Goal: Task Accomplishment & Management: Manage account settings

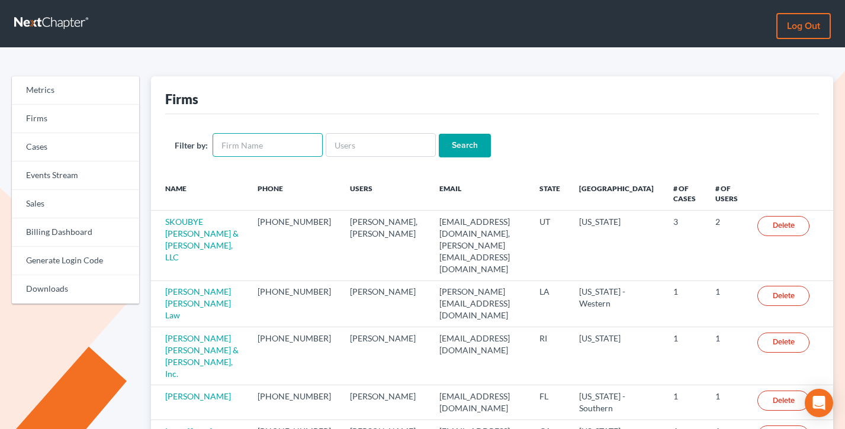
click at [264, 145] on input "text" at bounding box center [268, 145] width 110 height 24
click at [314, 88] on div "Firms" at bounding box center [492, 95] width 654 height 38
click at [255, 139] on input "text" at bounding box center [268, 145] width 110 height 24
click at [348, 145] on input "text" at bounding box center [381, 145] width 110 height 24
type input "douglaslawpractice@gmail.com"
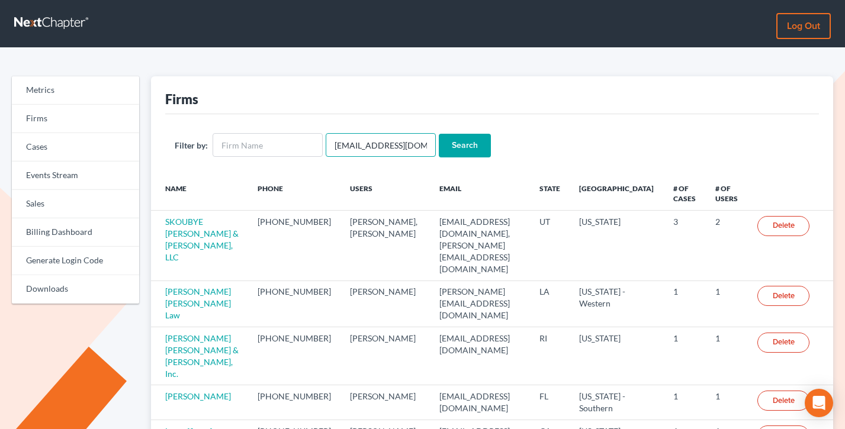
click at [439, 134] on input "Search" at bounding box center [465, 146] width 52 height 24
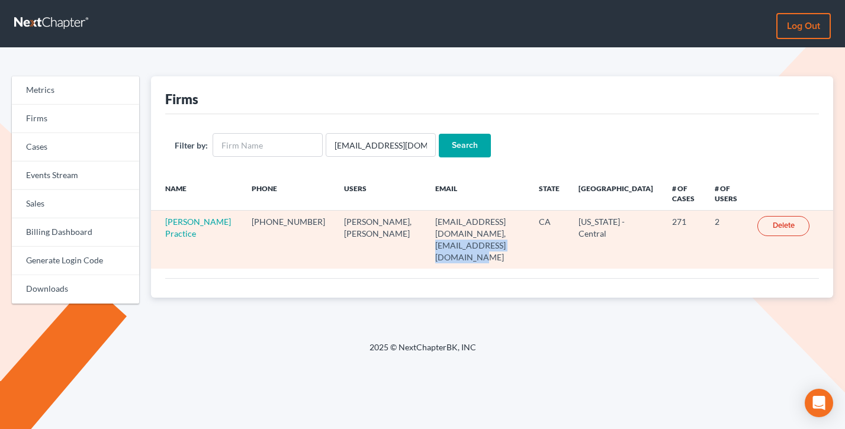
drag, startPoint x: 477, startPoint y: 233, endPoint x: 373, endPoint y: 238, distance: 104.3
click at [426, 238] on td "douglaslawpractice@gmail.com, carlajsingleton@gmail.com" at bounding box center [478, 240] width 104 height 58
drag, startPoint x: 475, startPoint y: 242, endPoint x: 403, endPoint y: 215, distance: 77.0
click at [426, 215] on td "douglaslawpractice@gmail.com, carlajsingleton@gmail.com" at bounding box center [478, 240] width 104 height 58
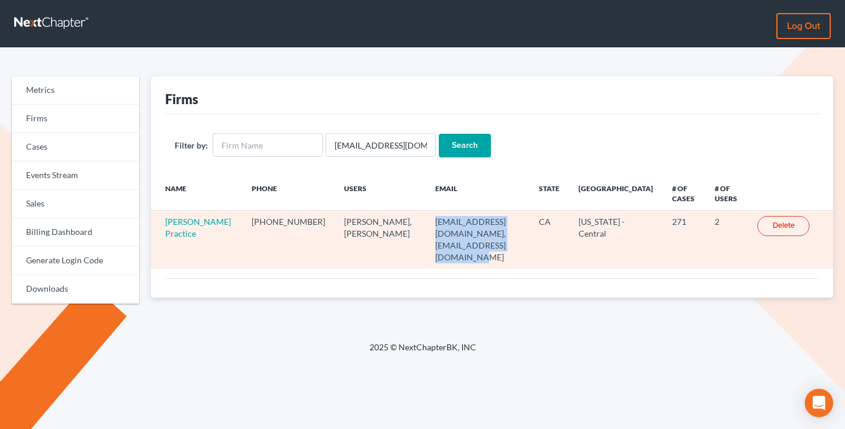
click at [426, 215] on td "douglaslawpractice@gmail.com, carlajsingleton@gmail.com" at bounding box center [478, 240] width 104 height 58
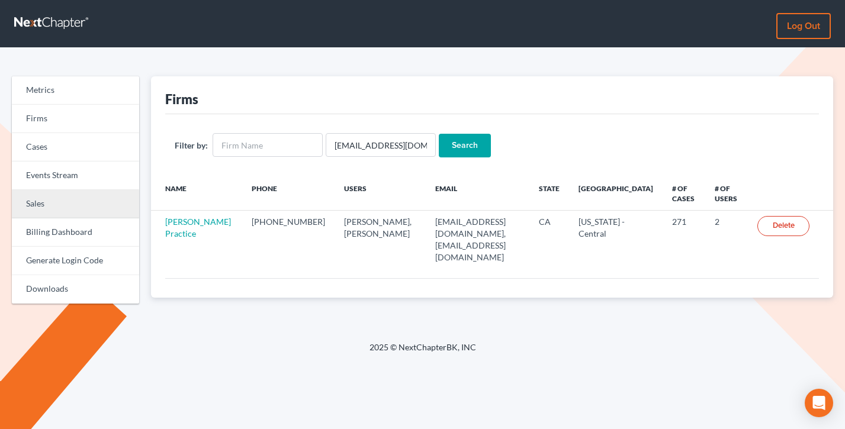
click at [49, 204] on link "Sales" at bounding box center [75, 204] width 127 height 28
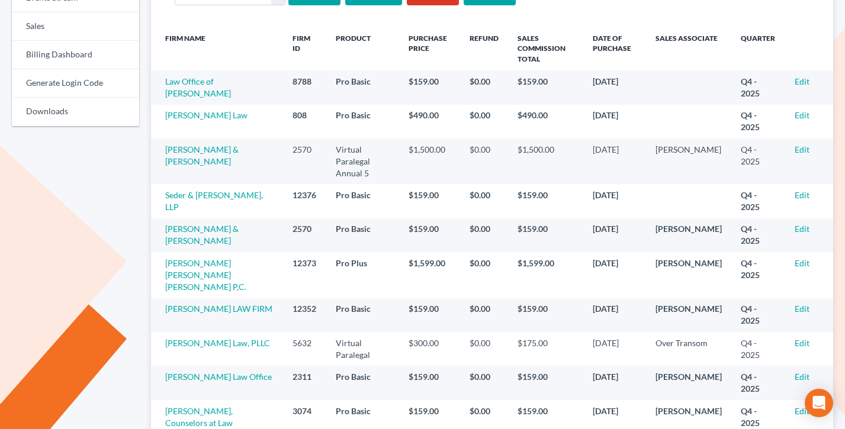
scroll to position [185, 0]
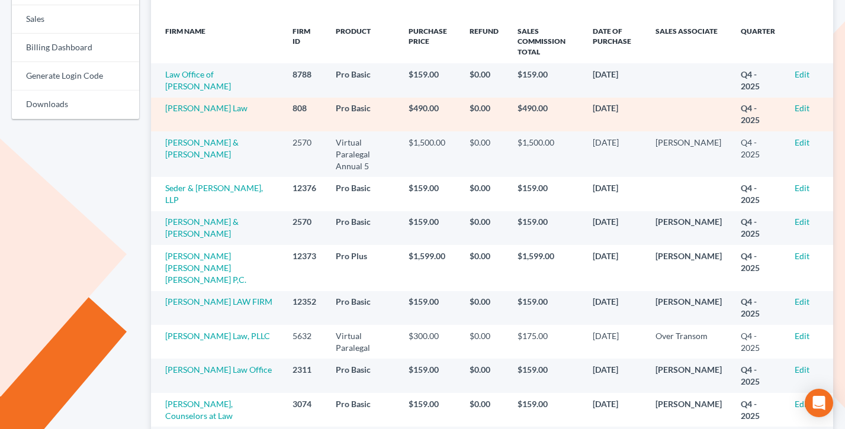
click at [197, 114] on td "[PERSON_NAME] Law" at bounding box center [217, 115] width 132 height 34
click at [200, 111] on link "Paul Greco Law" at bounding box center [206, 108] width 82 height 10
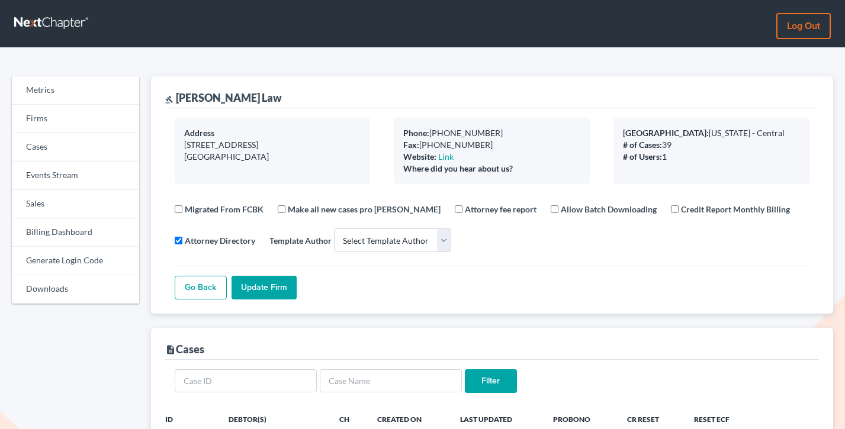
select select
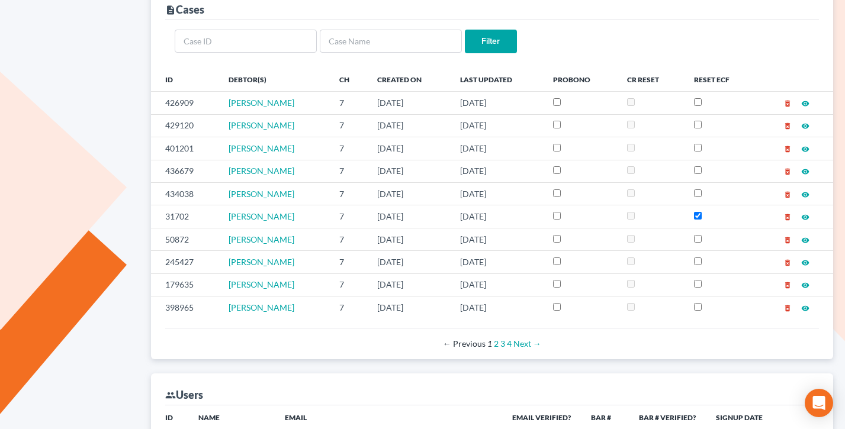
scroll to position [436, 0]
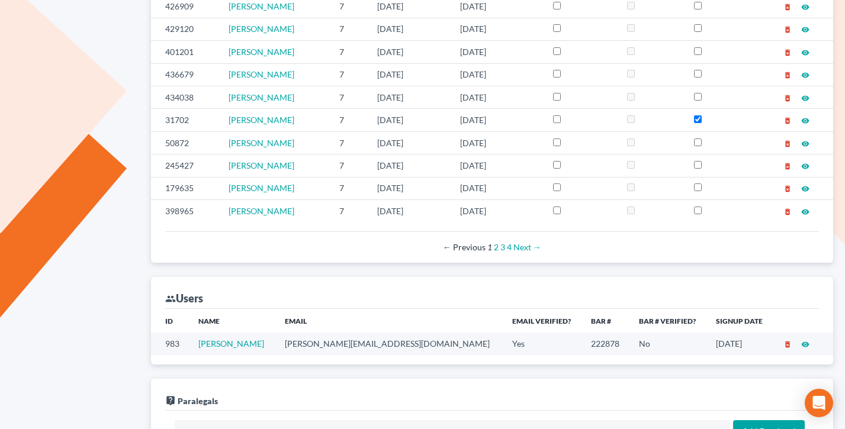
click at [339, 341] on td "[PERSON_NAME][EMAIL_ADDRESS][DOMAIN_NAME]" at bounding box center [388, 344] width 227 height 22
click at [339, 341] on td "paul@paulgrecolaw.com" at bounding box center [388, 344] width 227 height 22
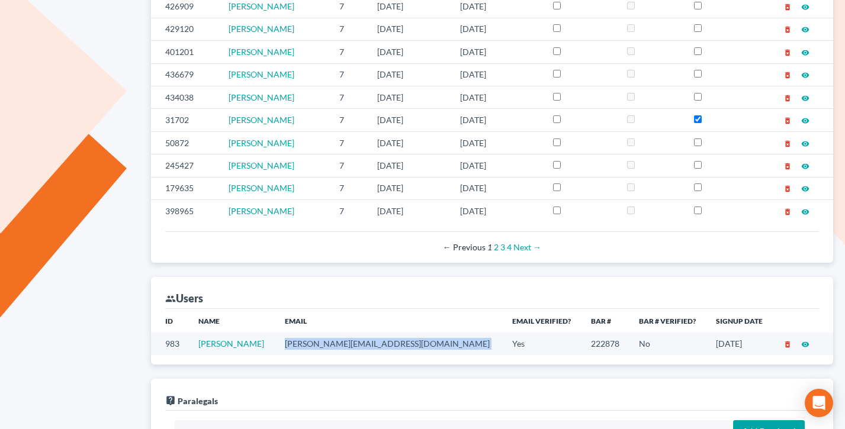
click at [339, 341] on td "paul@paulgrecolaw.com" at bounding box center [388, 344] width 227 height 22
copy td "paul@paulgrecolaw.com"
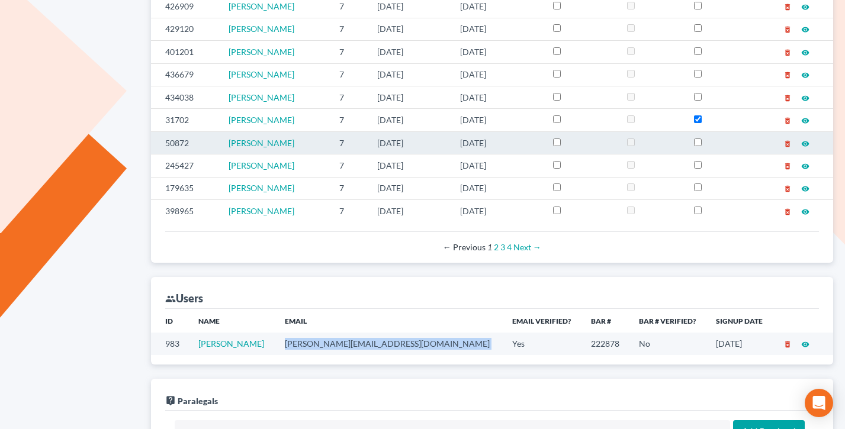
scroll to position [348, 0]
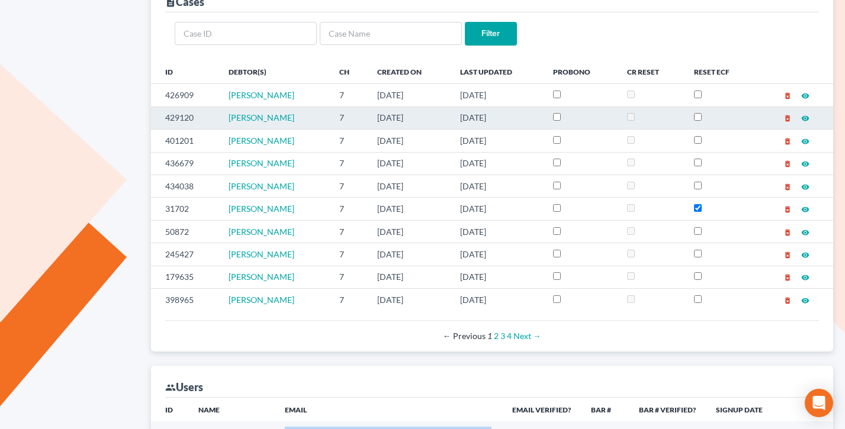
drag, startPoint x: 555, startPoint y: 120, endPoint x: 400, endPoint y: 108, distance: 155.1
click at [402, 109] on tr "429120 GUADALUPE SALAZAR GUEVARA 7 07/24/2025 10/06/2025 delete_forever visibil…" at bounding box center [492, 118] width 683 height 23
click at [368, 108] on td "7" at bounding box center [349, 118] width 38 height 23
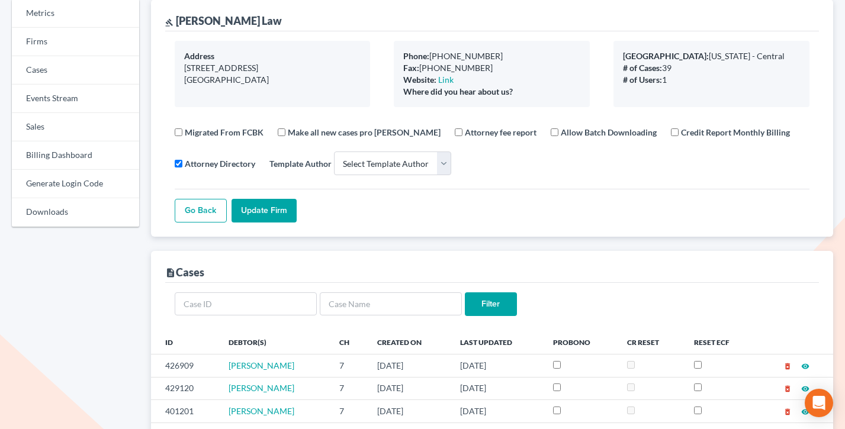
scroll to position [0, 0]
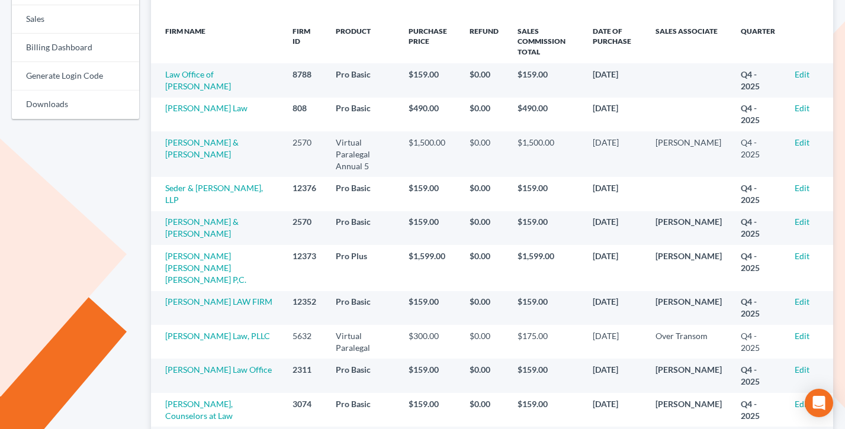
scroll to position [185, 0]
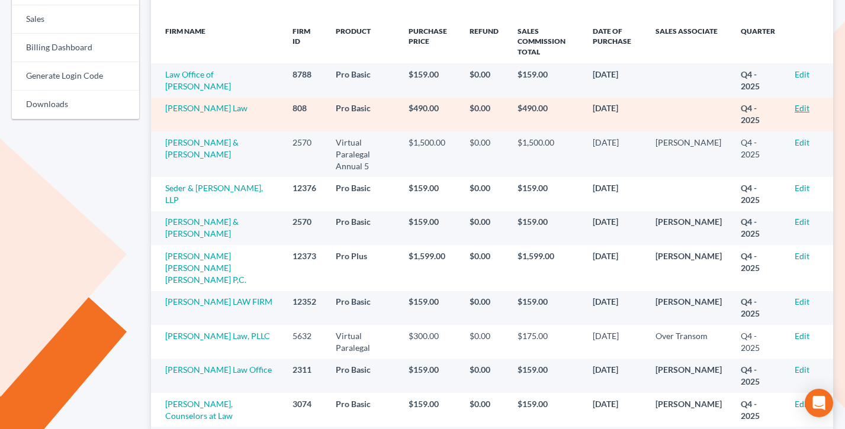
click at [801, 108] on link "Edit" at bounding box center [802, 108] width 15 height 10
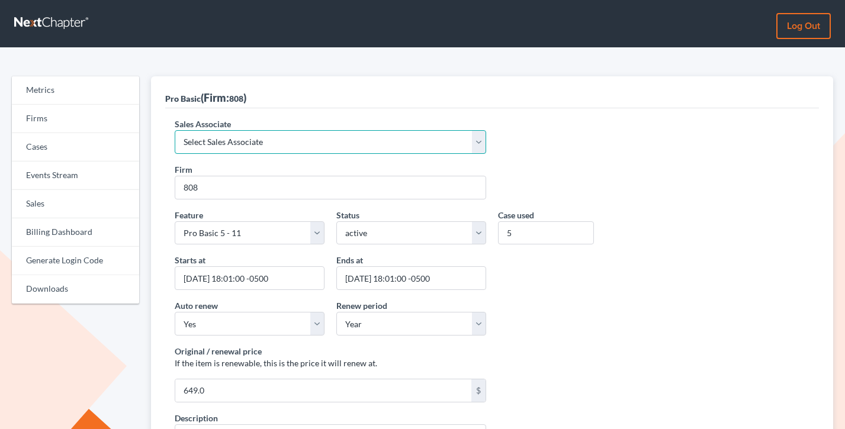
click at [268, 142] on select "Select Sales Associate Alex Seymour Over Transom Tim Shadoan" at bounding box center [331, 142] width 312 height 24
select select "7676"
click at [175, 130] on select "Select Sales Associate Alex Seymour Over Transom Tim Shadoan" at bounding box center [331, 142] width 312 height 24
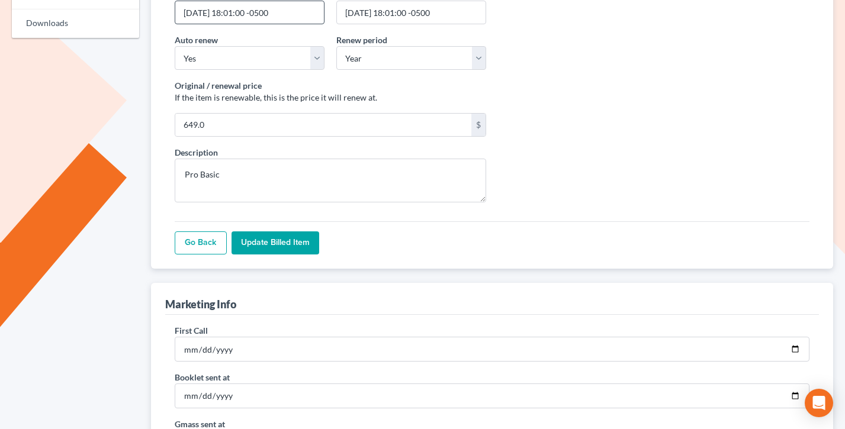
click at [270, 242] on input "Update Billed item" at bounding box center [276, 244] width 88 height 24
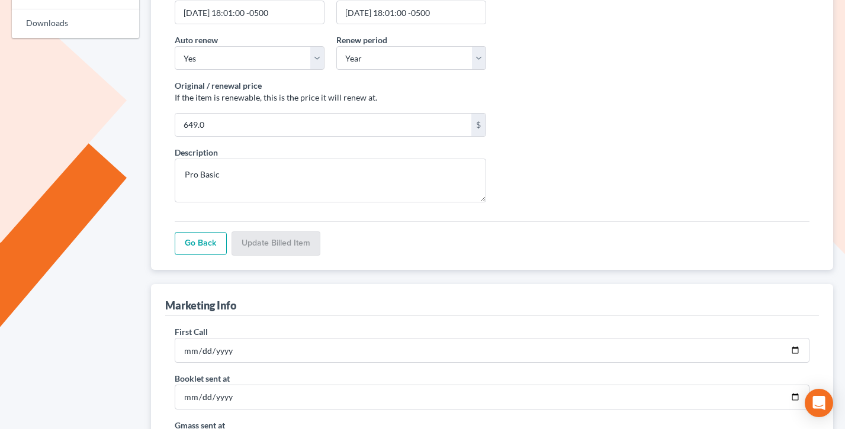
scroll to position [266, 0]
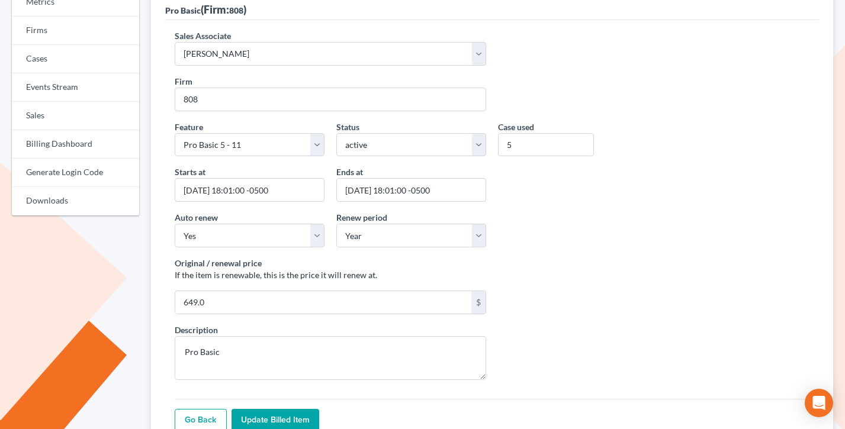
click at [261, 413] on input "Update Billed item" at bounding box center [276, 421] width 88 height 24
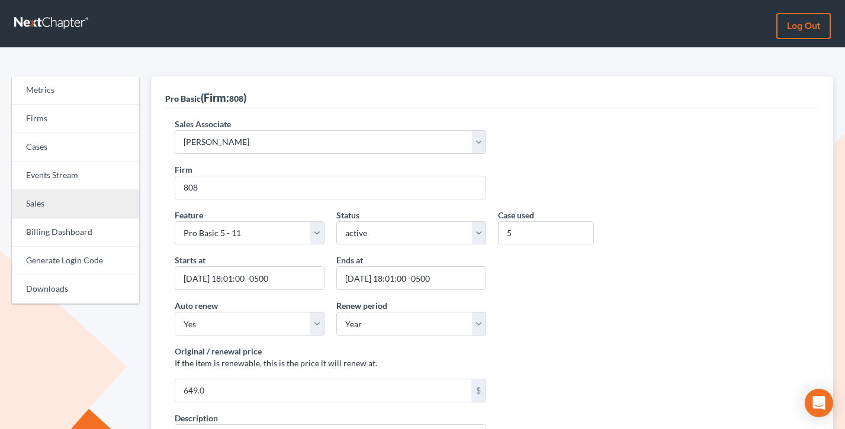
click at [40, 197] on link "Sales" at bounding box center [75, 204] width 127 height 28
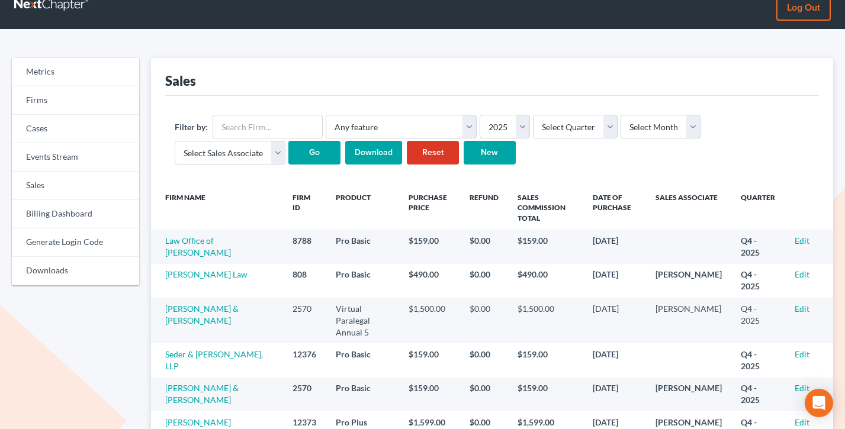
scroll to position [53, 0]
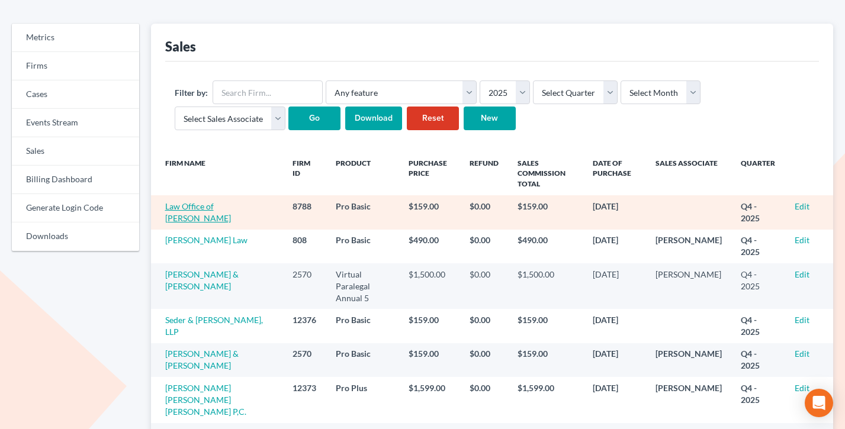
click at [208, 210] on link "Law Office of Donald C. Nemec" at bounding box center [198, 212] width 66 height 22
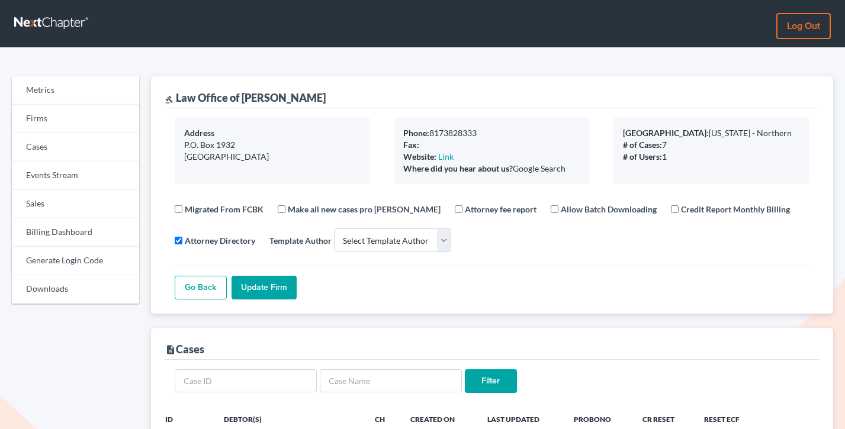
select select
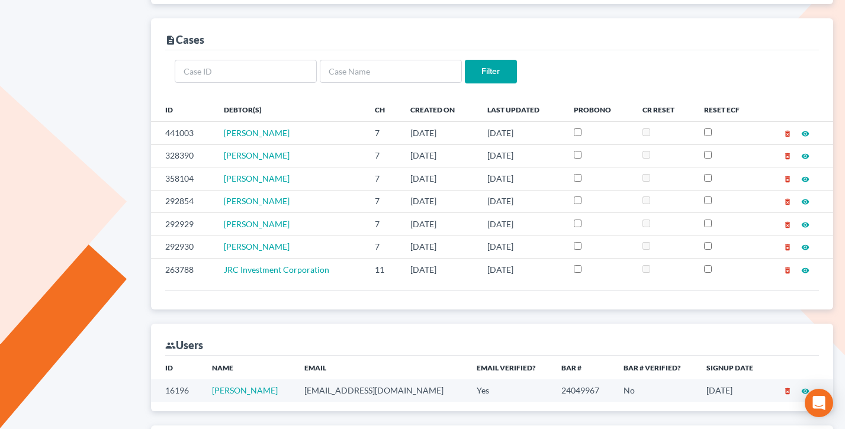
scroll to position [474, 0]
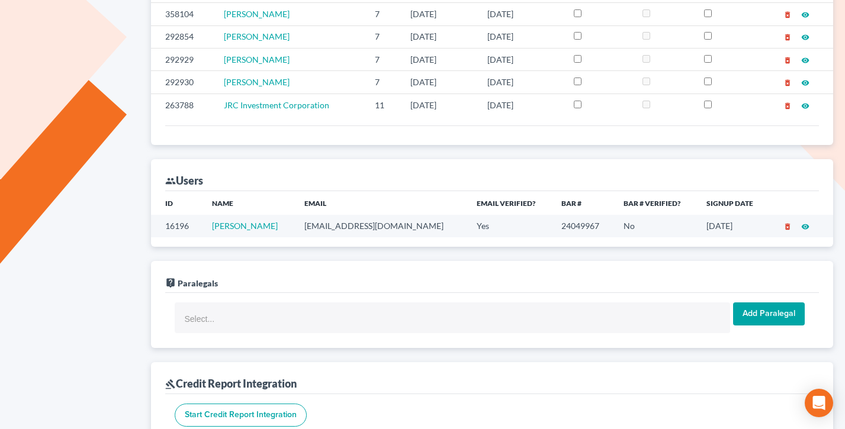
click at [358, 229] on td "dcnemec@nemeclaw.com" at bounding box center [381, 226] width 172 height 22
copy td "dcnemec@nemeclaw.com"
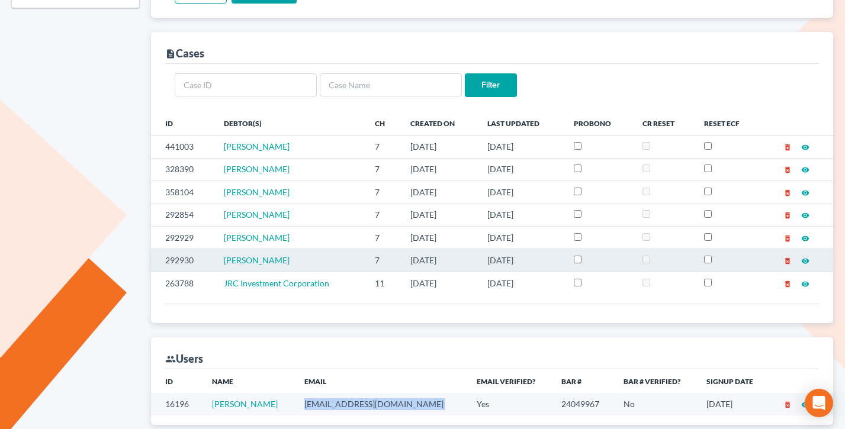
scroll to position [236, 0]
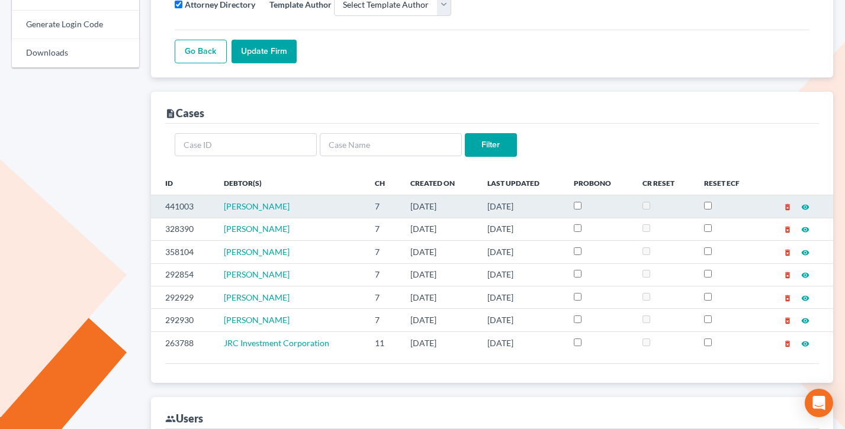
drag, startPoint x: 456, startPoint y: 211, endPoint x: 359, endPoint y: 203, distance: 97.5
click at [359, 203] on tr "441003 Bryan Lawshe 7 10/07/2025 10/07/2025 delete_forever visibility" at bounding box center [492, 206] width 683 height 23
click at [359, 203] on td "Bryan Lawshe" at bounding box center [290, 206] width 152 height 23
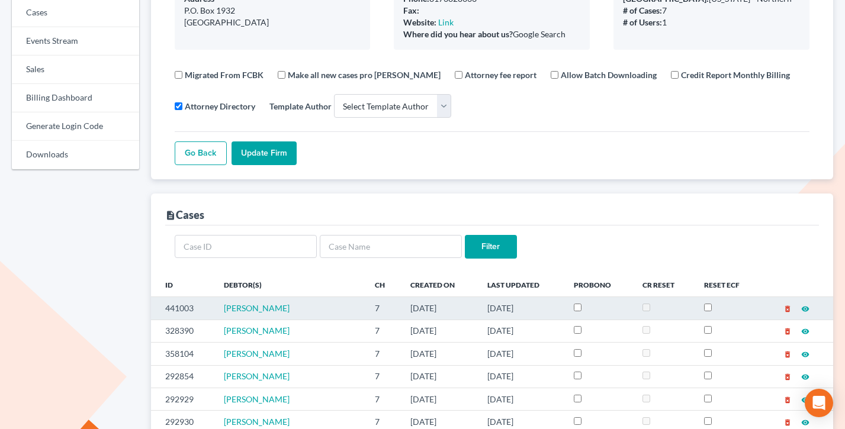
scroll to position [84, 0]
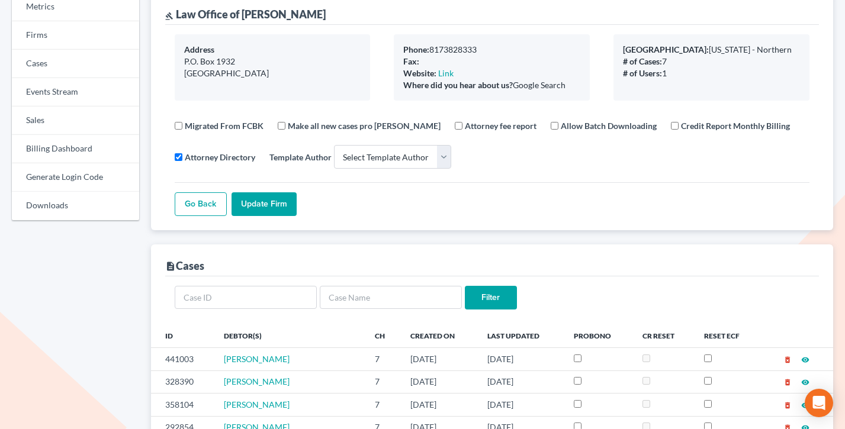
drag, startPoint x: 567, startPoint y: 92, endPoint x: 444, endPoint y: 53, distance: 129.2
click at [444, 53] on div "Phone: 8173828333 Fax: Website: Link Where did you hear about us? Google Search" at bounding box center [492, 67] width 196 height 66
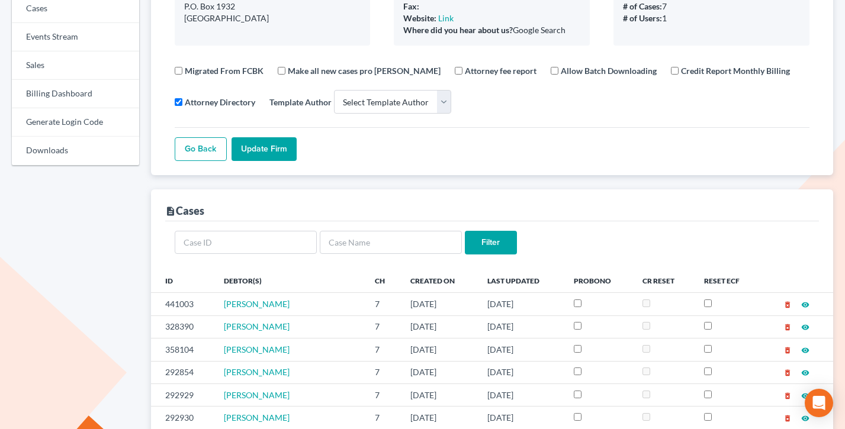
scroll to position [49, 0]
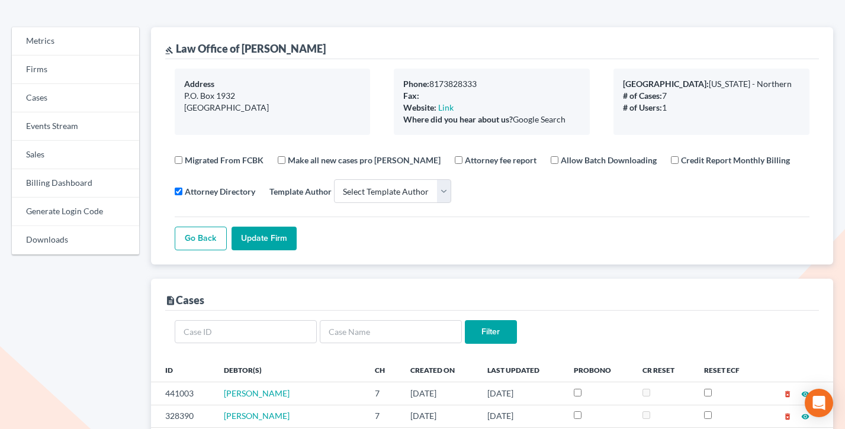
drag, startPoint x: 569, startPoint y: 126, endPoint x: 382, endPoint y: 89, distance: 190.0
click at [382, 89] on div "Phone: 8173828333 Fax: Website: Link Where did you hear about us? Google Search" at bounding box center [492, 102] width 220 height 66
click at [557, 124] on div "Where did you hear about us? Google Search" at bounding box center [491, 120] width 177 height 12
drag, startPoint x: 566, startPoint y: 122, endPoint x: 390, endPoint y: 80, distance: 180.8
click at [390, 80] on div "Phone: 8173828333 Fax: Website: Link Where did you hear about us? Google Search" at bounding box center [492, 102] width 220 height 66
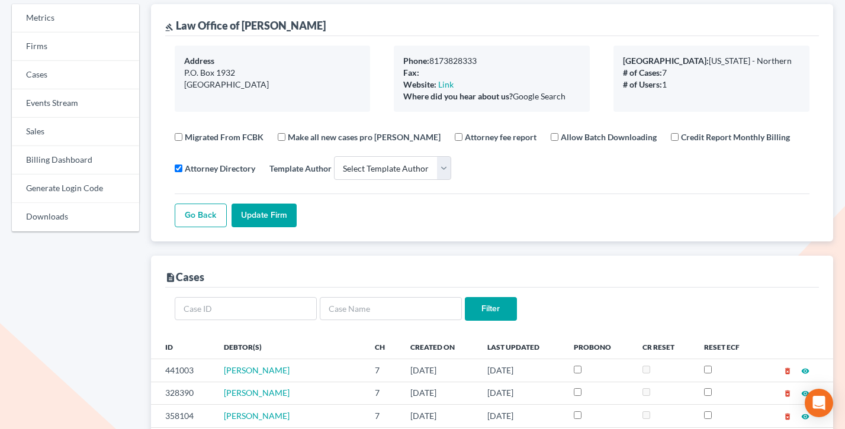
scroll to position [0, 0]
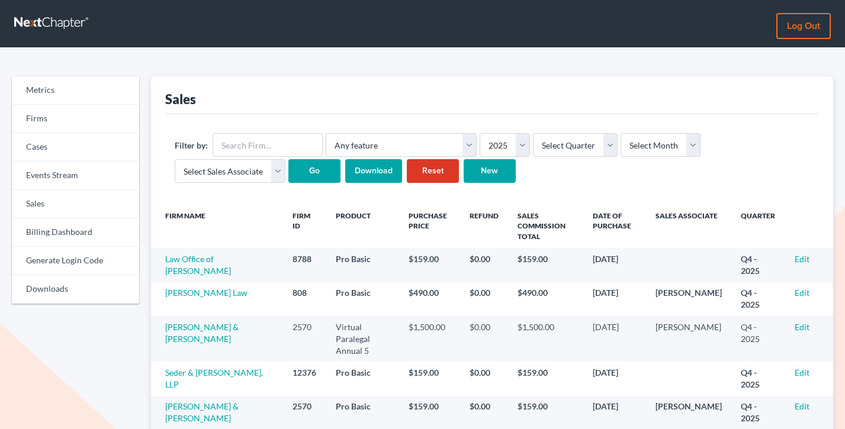
scroll to position [53, 0]
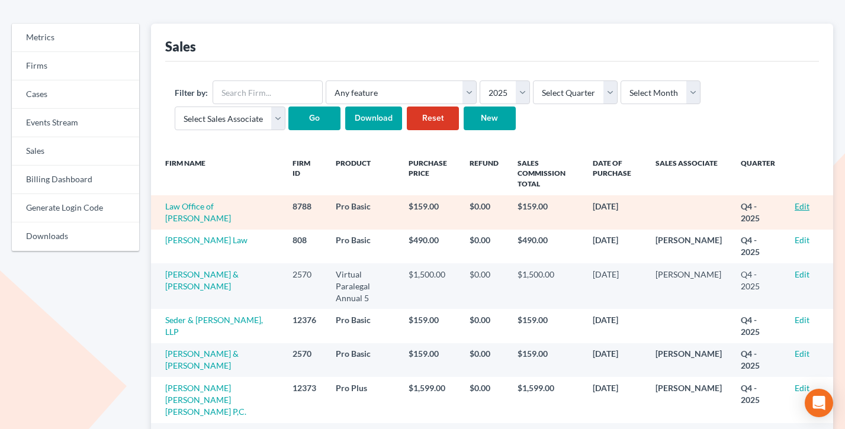
click at [799, 203] on link "Edit" at bounding box center [802, 206] width 15 height 10
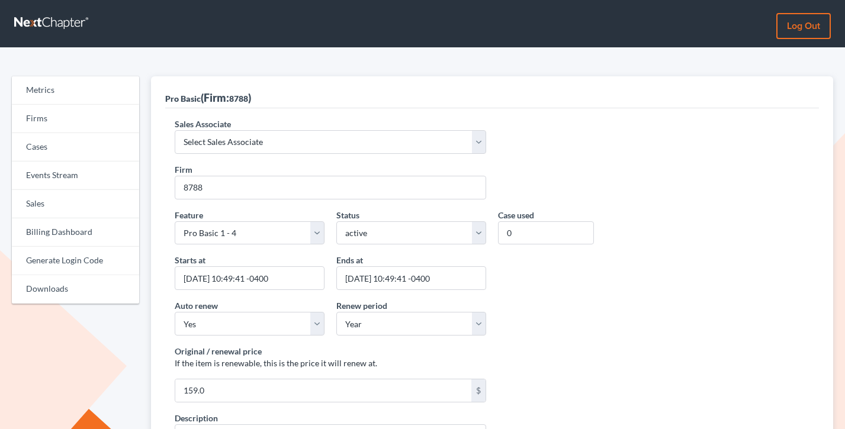
click at [271, 123] on div "Sales Associate Select Sales Associate Alex Seymour Over Transom Tim Shadoan" at bounding box center [330, 136] width 323 height 36
click at [250, 145] on select "Select Sales Associate Alex Seymour Over Transom Tim Shadoan" at bounding box center [331, 142] width 312 height 24
select select "7676"
click at [175, 130] on select "Select Sales Associate Alex Seymour Over Transom Tim Shadoan" at bounding box center [331, 142] width 312 height 24
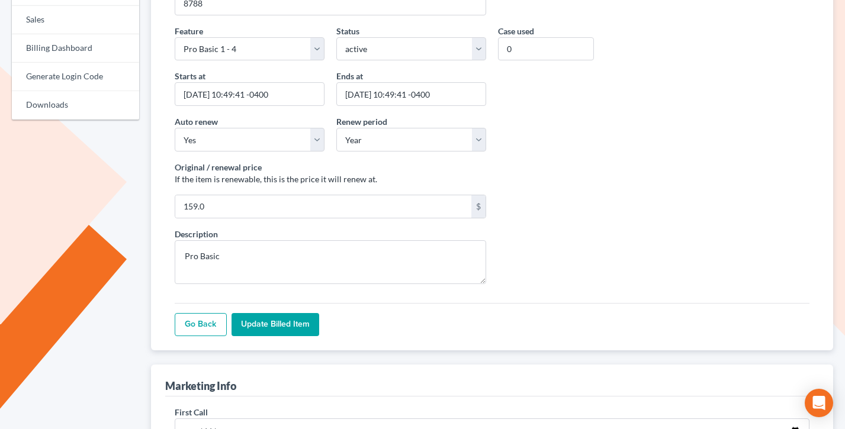
click at [263, 331] on input "Update Billed item" at bounding box center [276, 325] width 88 height 24
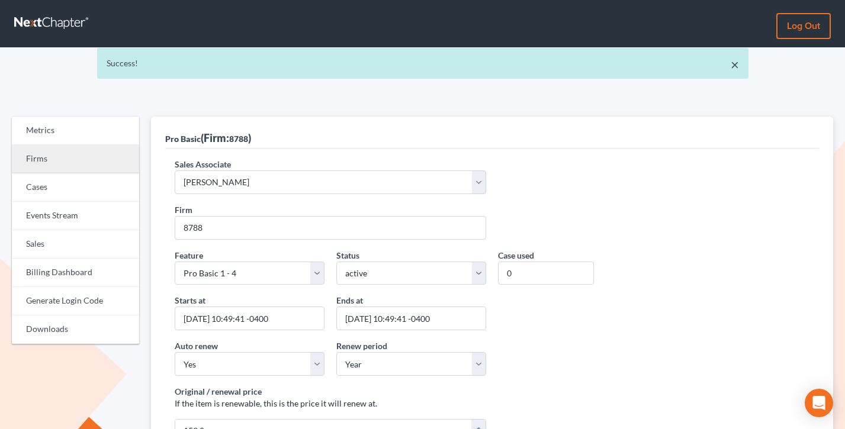
click at [52, 153] on link "Firms" at bounding box center [75, 159] width 127 height 28
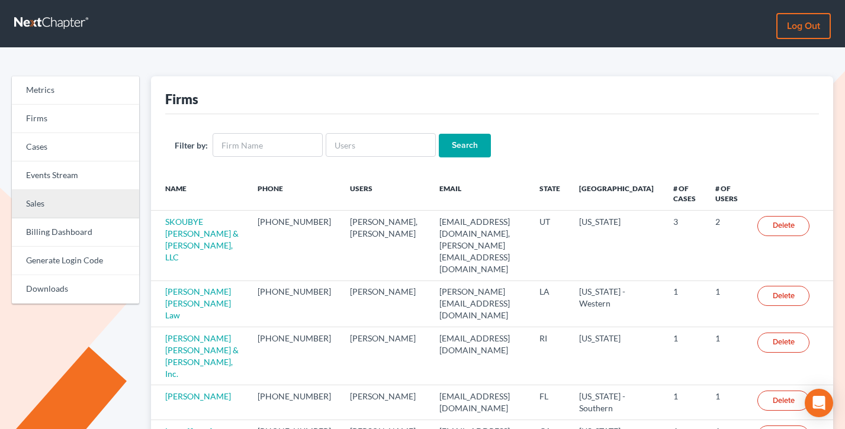
click at [76, 195] on link "Sales" at bounding box center [75, 204] width 127 height 28
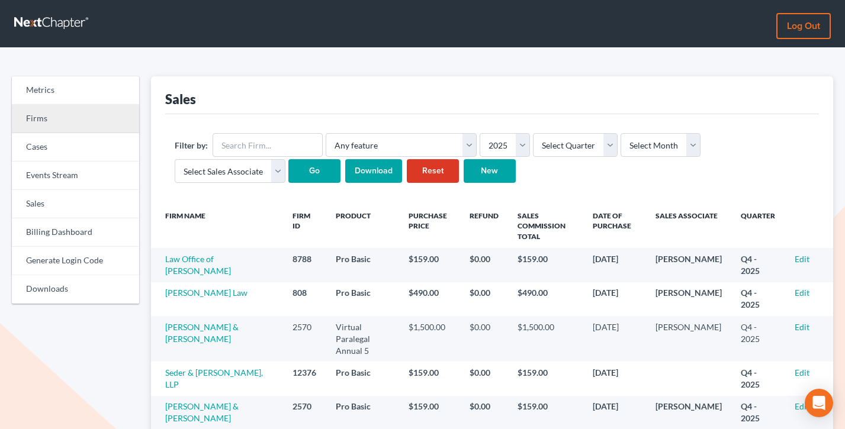
click at [17, 113] on link "Firms" at bounding box center [75, 119] width 127 height 28
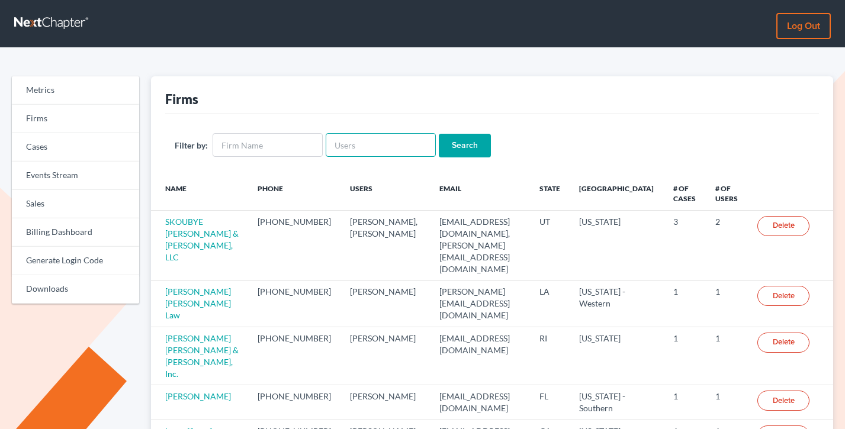
click at [351, 147] on input "text" at bounding box center [381, 145] width 110 height 24
paste input "[EMAIL_ADDRESS][DOMAIN_NAME]"
type input "[EMAIL_ADDRESS][DOMAIN_NAME]"
click at [439, 134] on input "Search" at bounding box center [465, 146] width 52 height 24
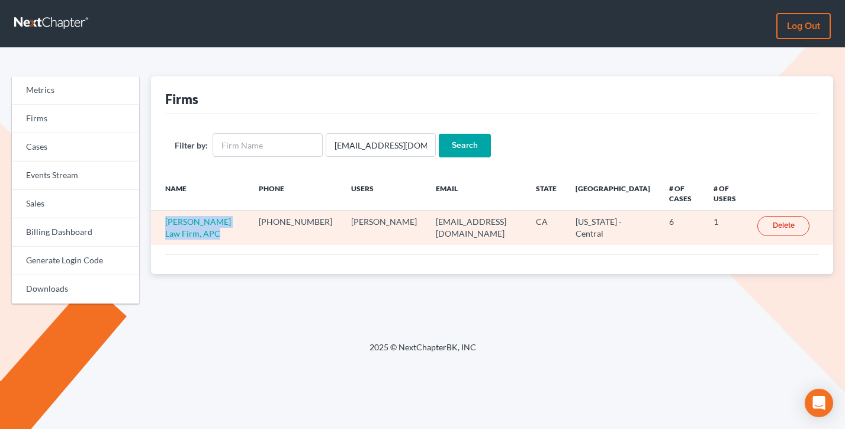
drag, startPoint x: 216, startPoint y: 239, endPoint x: 159, endPoint y: 226, distance: 58.3
click at [159, 226] on td "[PERSON_NAME] Law Firm, APC" at bounding box center [200, 228] width 98 height 34
copy link "Frederick Lee Law Firm, APC"
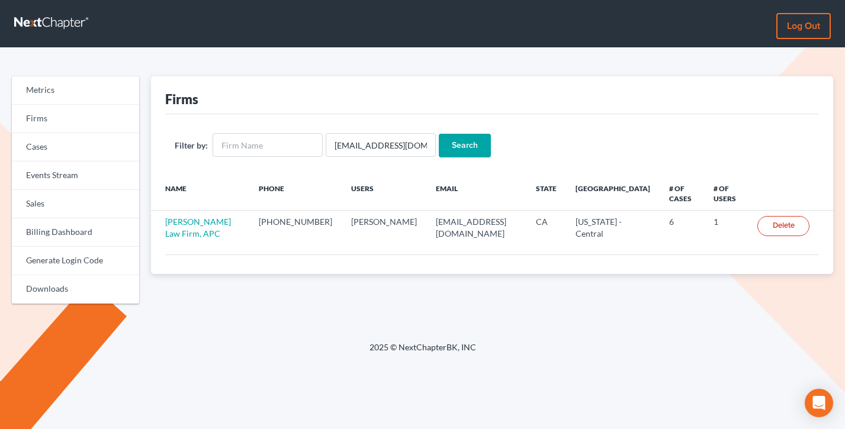
click at [249, 179] on th "Name" at bounding box center [200, 193] width 98 height 34
drag, startPoint x: 331, startPoint y: 192, endPoint x: 174, endPoint y: 181, distance: 157.4
click at [174, 181] on tr "Name Phone Users Email State Primary District # of Cases # of Users" at bounding box center [492, 193] width 683 height 34
click at [249, 178] on th "Name" at bounding box center [200, 193] width 98 height 34
click at [356, 152] on input "fredleelaw@gmail.com" at bounding box center [381, 145] width 110 height 24
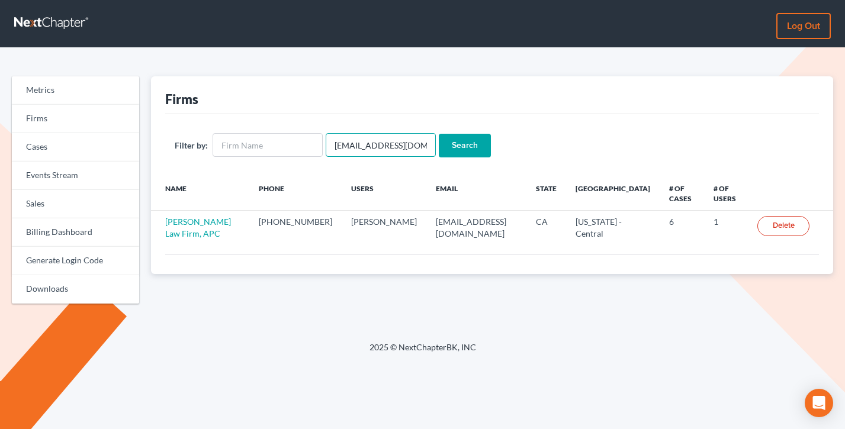
click at [356, 152] on input "fredleelaw@gmail.com" at bounding box center [381, 145] width 110 height 24
click at [274, 143] on input "text" at bounding box center [268, 145] width 110 height 24
click at [377, 143] on input "text" at bounding box center [381, 145] width 110 height 24
type input "[EMAIL_ADDRESS][DOMAIN_NAME]"
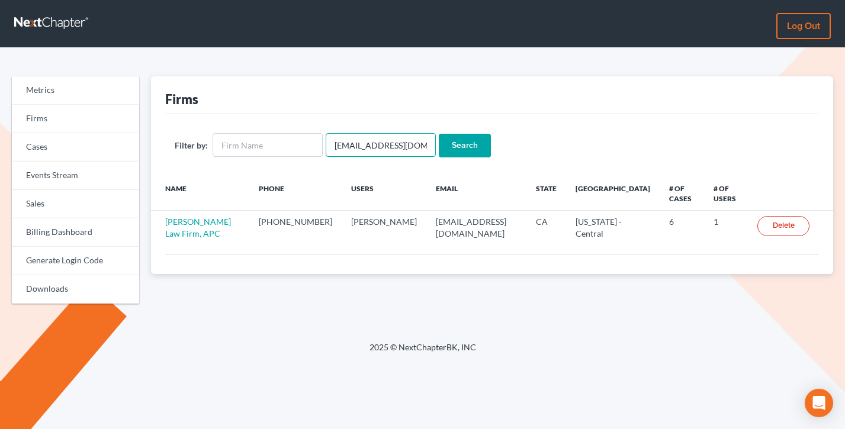
click at [439, 134] on input "Search" at bounding box center [465, 146] width 52 height 24
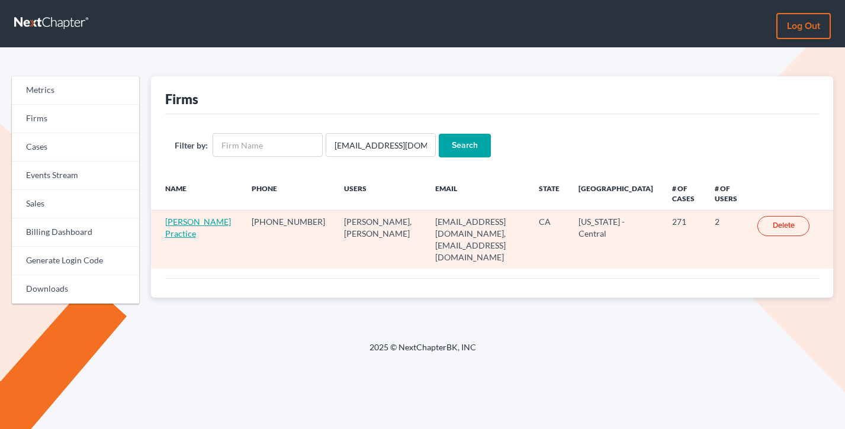
click at [178, 236] on link "[PERSON_NAME] Practice" at bounding box center [198, 228] width 66 height 22
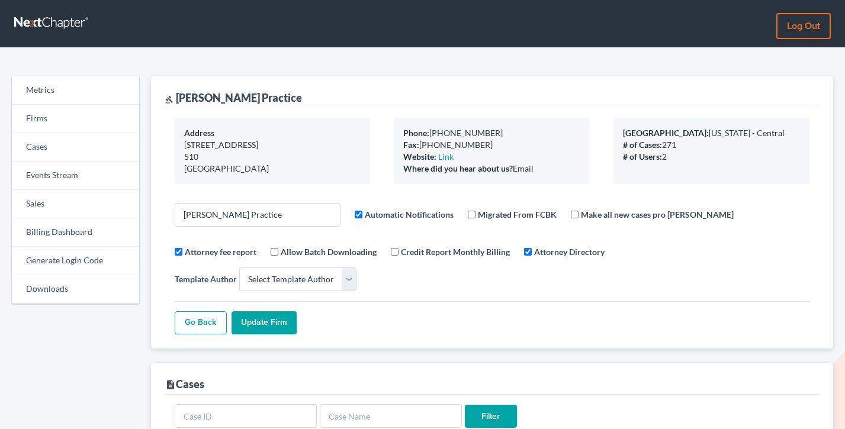
select select
click at [26, 125] on link "Firms" at bounding box center [75, 119] width 127 height 28
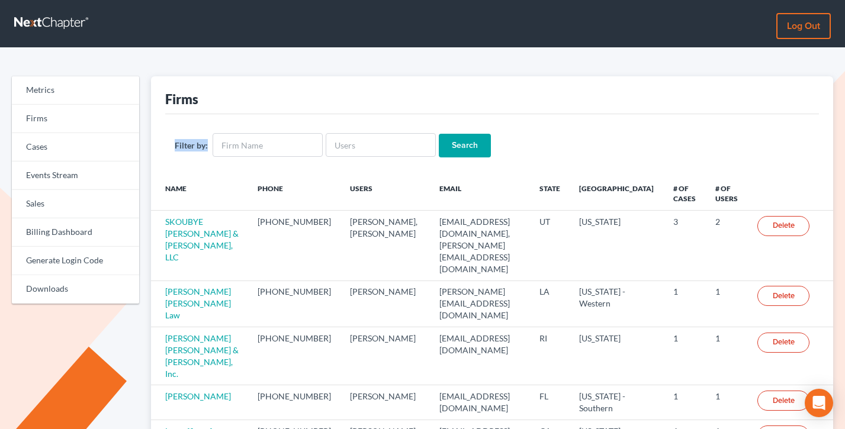
drag, startPoint x: 208, startPoint y: 147, endPoint x: 169, endPoint y: 147, distance: 39.1
click at [169, 147] on div "Filter by: Search" at bounding box center [492, 145] width 654 height 62
click at [261, 138] on input "text" at bounding box center [268, 145] width 110 height 24
click at [380, 143] on input "text" at bounding box center [381, 145] width 110 height 24
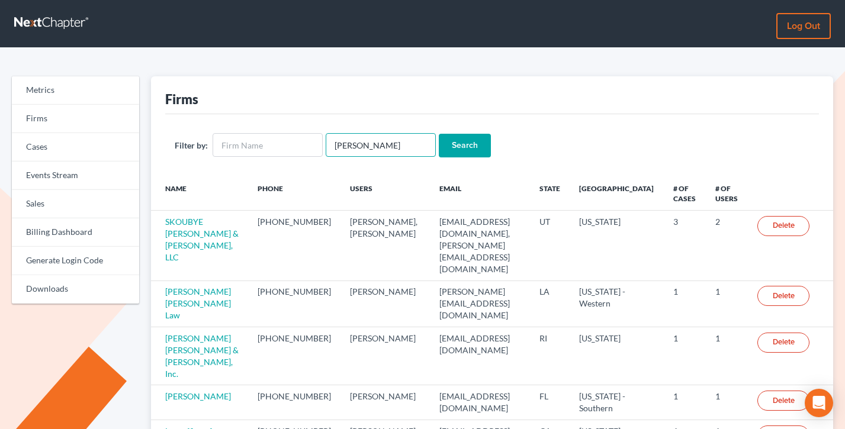
type input "douglaslawpractice@gmail.com"
click at [439, 134] on input "Search" at bounding box center [465, 146] width 52 height 24
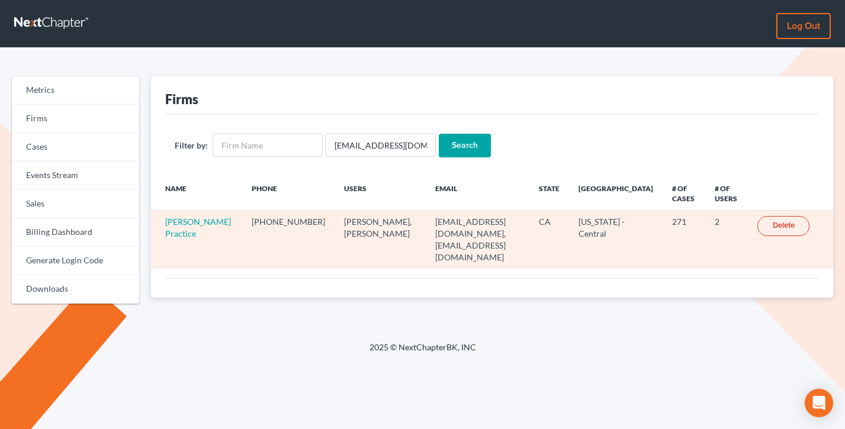
click at [160, 233] on td "[PERSON_NAME] Practice" at bounding box center [197, 240] width 92 height 58
click at [173, 233] on link "[PERSON_NAME] Practice" at bounding box center [198, 228] width 66 height 22
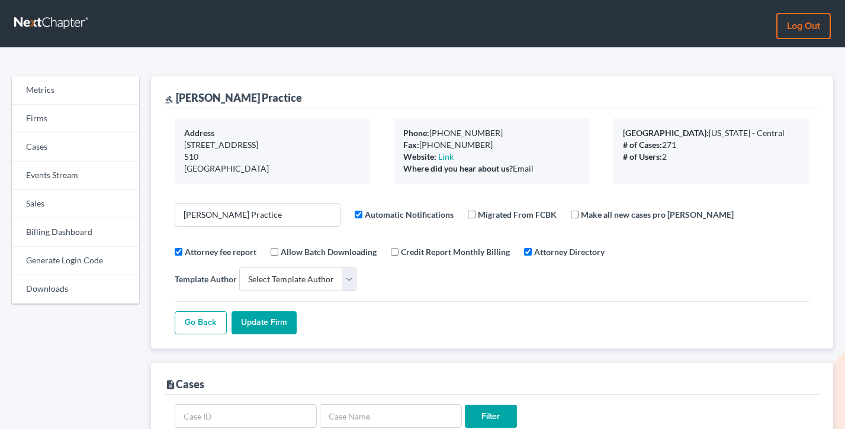
select select
click at [49, 113] on link "Firms" at bounding box center [75, 119] width 127 height 28
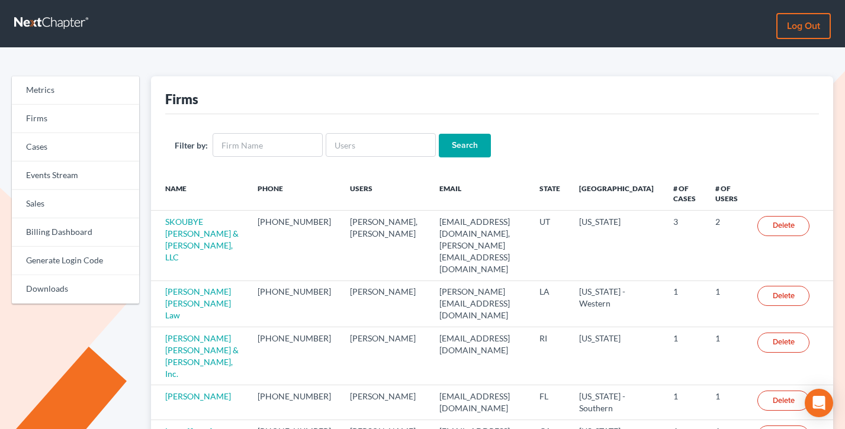
scroll to position [61, 0]
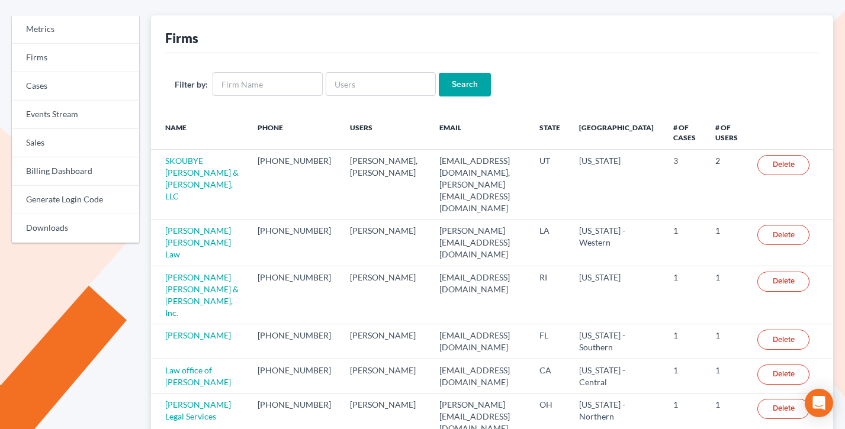
click at [360, 115] on th "Users" at bounding box center [385, 132] width 89 height 34
drag, startPoint x: 360, startPoint y: 126, endPoint x: 162, endPoint y: 121, distance: 197.8
click at [162, 121] on tr "Name Phone Users Email State Primary District # of Cases # of Users" at bounding box center [492, 132] width 683 height 34
click at [162, 121] on th "Name" at bounding box center [200, 132] width 98 height 34
drag, startPoint x: 159, startPoint y: 123, endPoint x: 407, endPoint y: 145, distance: 249.1
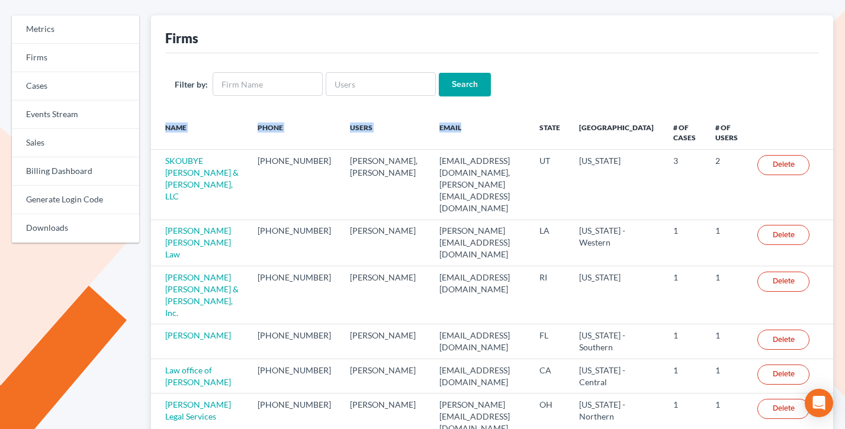
click at [407, 145] on tr "Name Phone Users Email State Primary District # of Cases # of Users" at bounding box center [492, 132] width 683 height 34
click at [430, 145] on th "Email" at bounding box center [480, 132] width 101 height 34
drag, startPoint x: 447, startPoint y: 127, endPoint x: 162, endPoint y: 121, distance: 284.9
click at [162, 121] on tr "Name Phone Users Email State Primary District # of Cases # of Users" at bounding box center [492, 132] width 683 height 34
click at [162, 121] on th "Name" at bounding box center [200, 132] width 98 height 34
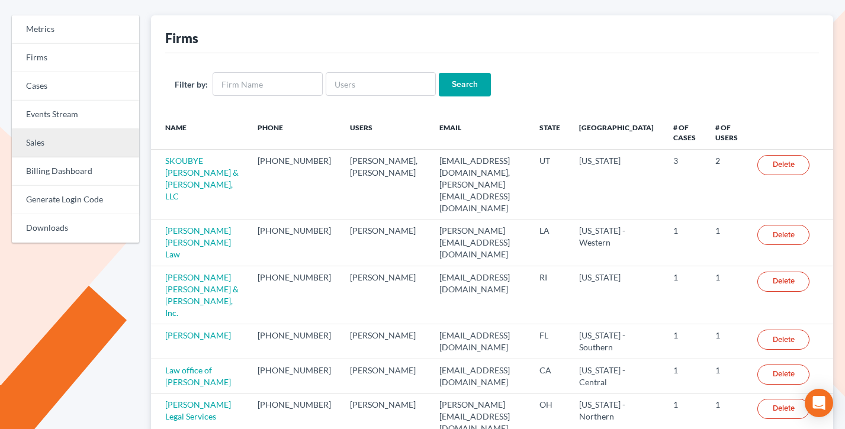
click at [56, 148] on link "Sales" at bounding box center [75, 143] width 127 height 28
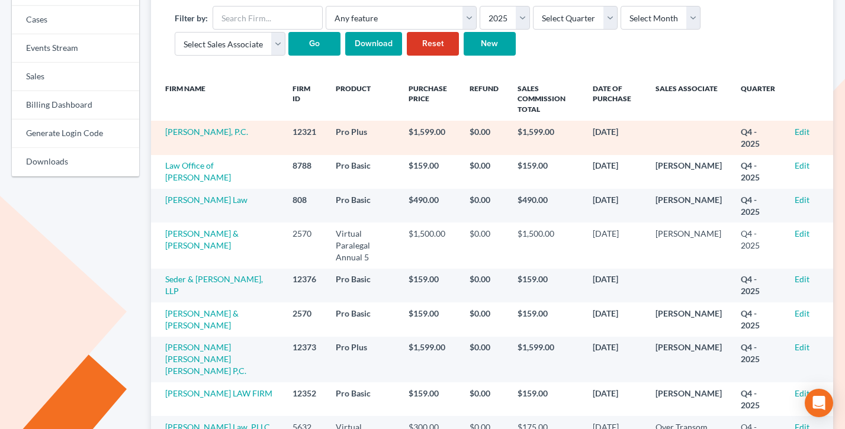
scroll to position [169, 0]
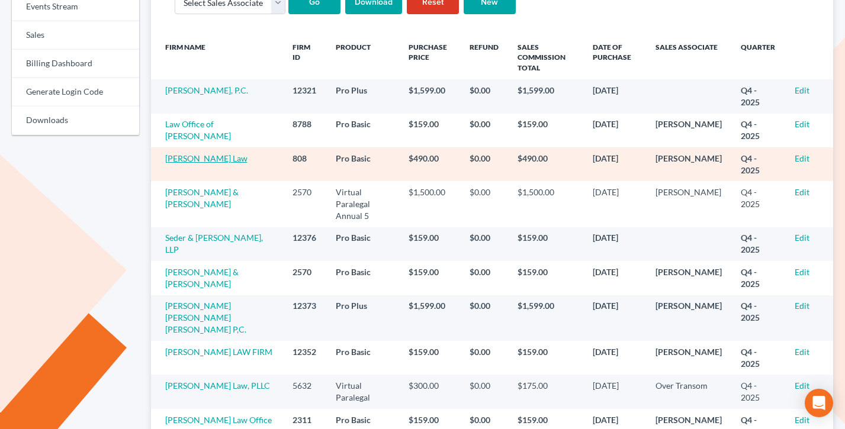
click at [199, 160] on link "[PERSON_NAME] Law" at bounding box center [206, 158] width 82 height 10
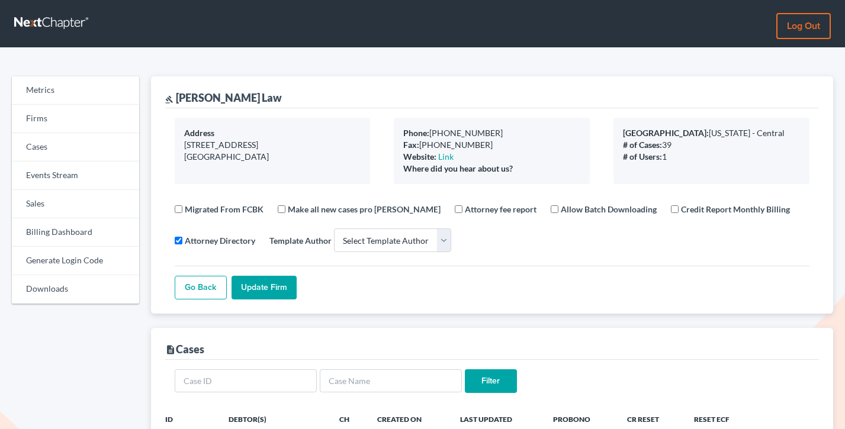
select select
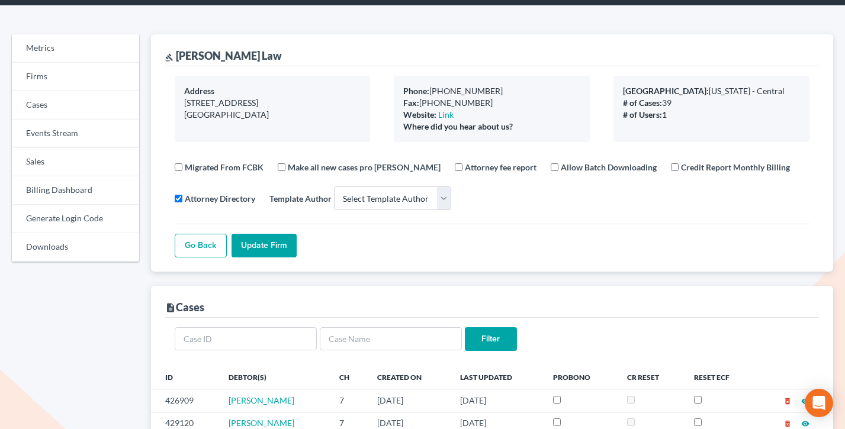
scroll to position [36, 0]
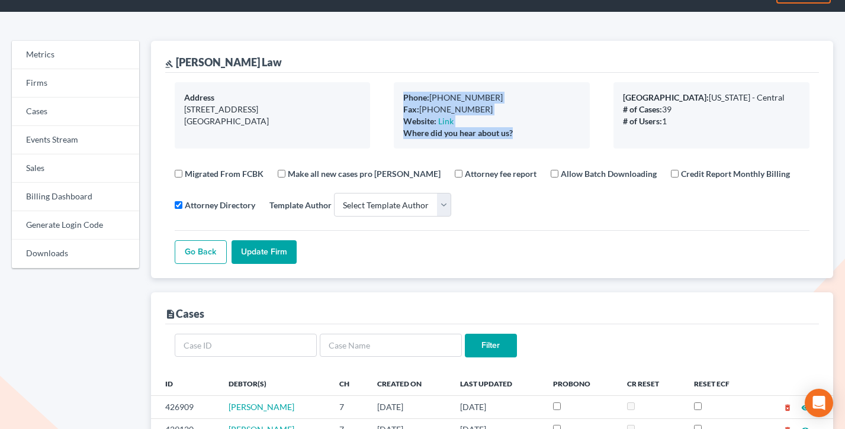
drag, startPoint x: 521, startPoint y: 133, endPoint x: 394, endPoint y: 84, distance: 136.3
click at [394, 84] on div "Phone: (805) 864-2611 Fax: (805) 864-2611 Website: Link Where did you hear abou…" at bounding box center [492, 115] width 196 height 66
click at [389, 106] on div "Phone: (805) 864-2611 Fax: (805) 864-2611 Website: Link Where did you hear abou…" at bounding box center [492, 115] width 220 height 66
drag, startPoint x: 513, startPoint y: 139, endPoint x: 386, endPoint y: 84, distance: 139.0
click at [386, 84] on div "Phone: (805) 864-2611 Fax: (805) 864-2611 Website: Link Where did you hear abou…" at bounding box center [492, 115] width 220 height 66
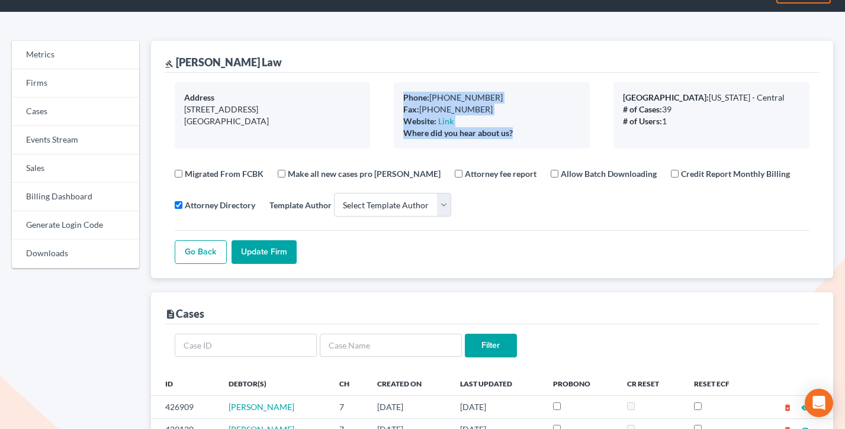
click at [386, 84] on div "Phone: (805) 864-2611 Fax: (805) 864-2611 Website: Link Where did you hear abou…" at bounding box center [492, 115] width 220 height 66
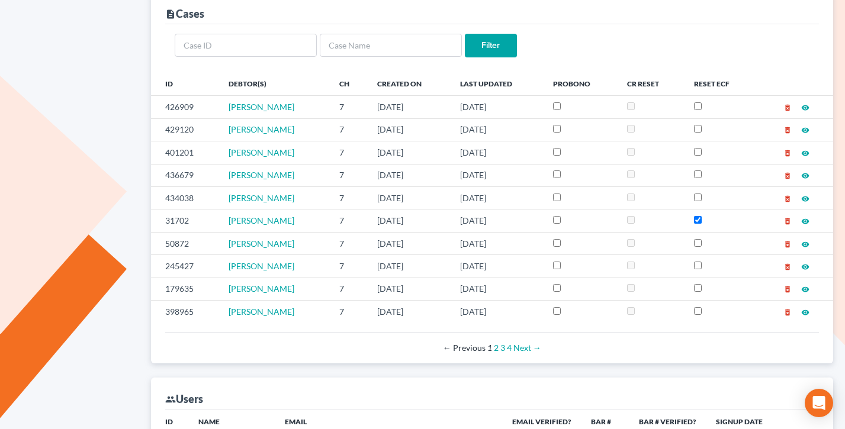
scroll to position [356, 0]
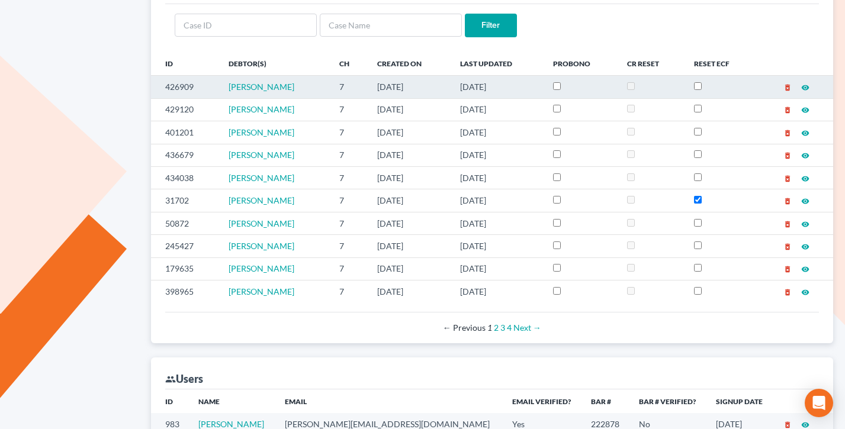
drag, startPoint x: 548, startPoint y: 154, endPoint x: 391, endPoint y: 85, distance: 171.0
click at [391, 85] on tbody "426909 JOSE ZACARIAS HERNANDEZ 7 07/10/2025 10/06/2025 delete_forever visibilit…" at bounding box center [492, 189] width 683 height 227
click at [368, 85] on td "7" at bounding box center [349, 87] width 38 height 23
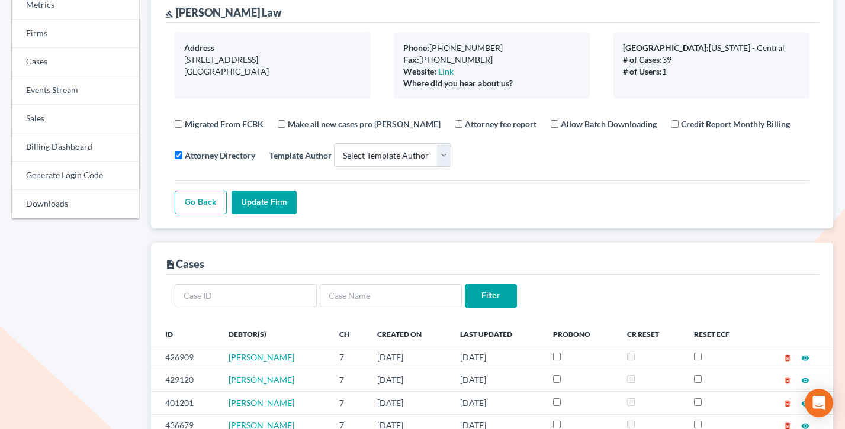
scroll to position [0, 0]
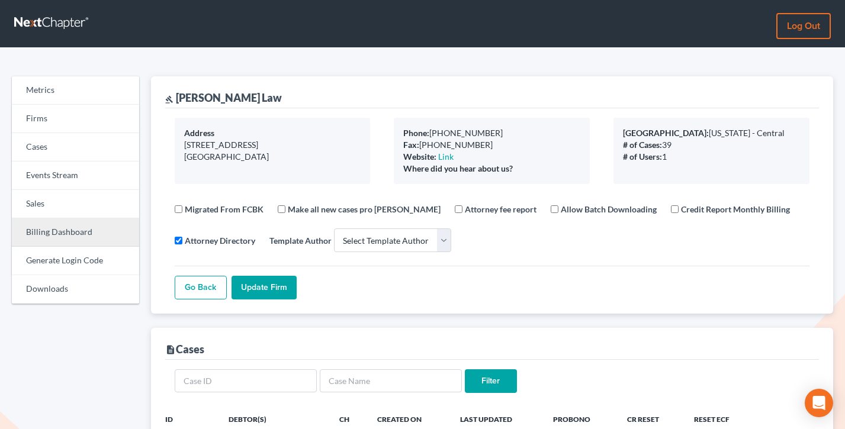
click at [45, 227] on link "Billing Dashboard" at bounding box center [75, 233] width 127 height 28
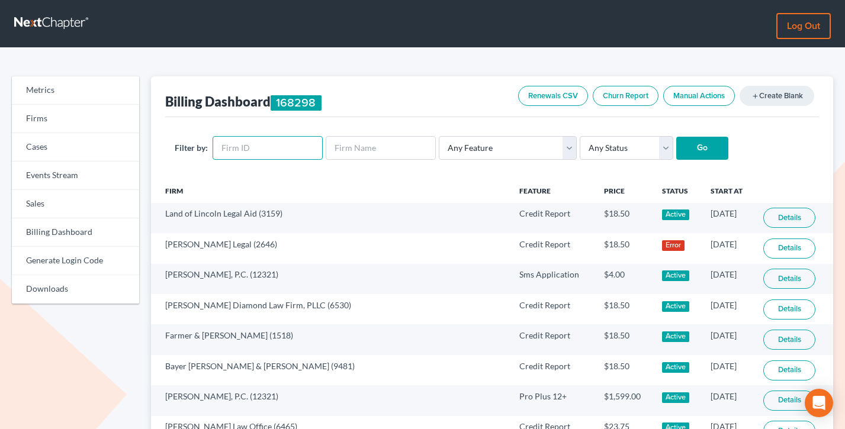
click at [259, 142] on input "text" at bounding box center [268, 148] width 110 height 24
paste input "808"
type input "808"
click at [676, 137] on input "Go" at bounding box center [702, 149] width 52 height 24
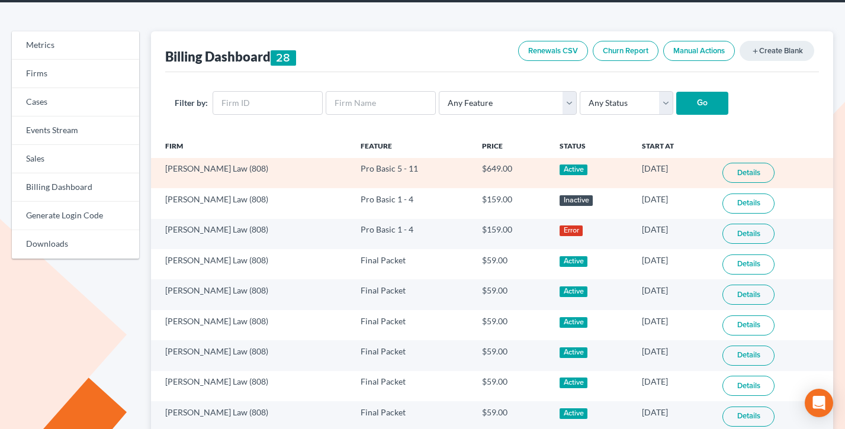
scroll to position [46, 0]
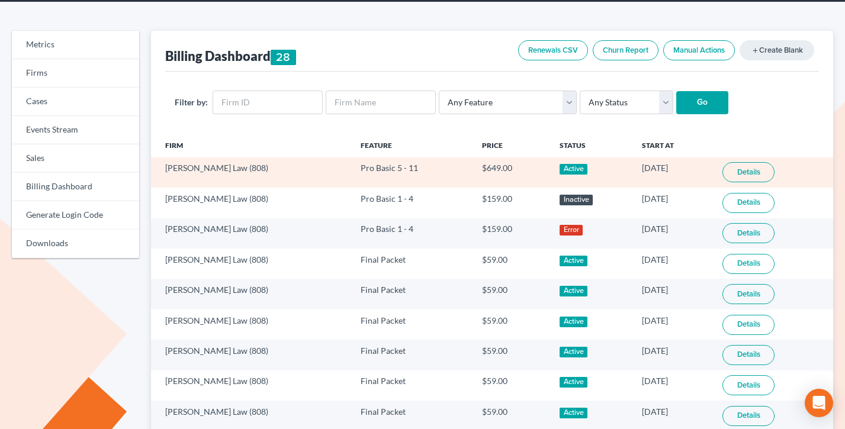
drag, startPoint x: 670, startPoint y: 169, endPoint x: 608, endPoint y: 167, distance: 62.2
click at [633, 167] on td "[DATE]" at bounding box center [673, 173] width 81 height 30
drag, startPoint x: 487, startPoint y: 170, endPoint x: 436, endPoint y: 167, distance: 50.4
click at [436, 167] on tr "[PERSON_NAME] Law (808) Pro Basic 5 - 11 $649.00 Active [DATE] Details" at bounding box center [492, 173] width 683 height 30
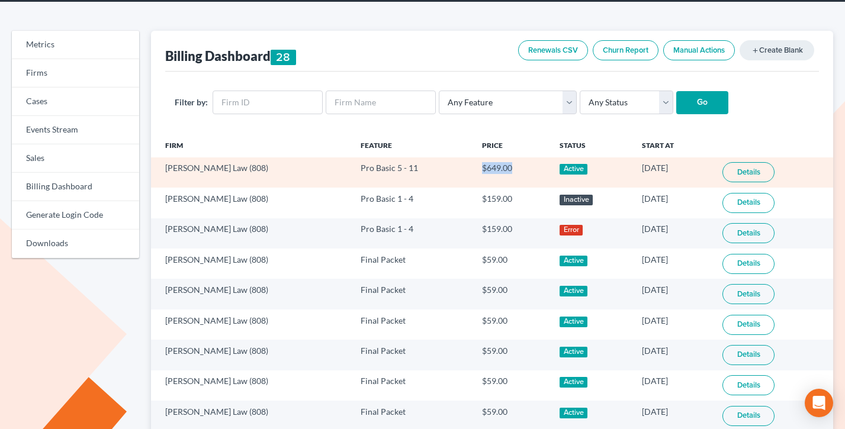
click at [436, 167] on td "Pro Basic 5 - 11" at bounding box center [411, 173] width 121 height 30
drag, startPoint x: 672, startPoint y: 172, endPoint x: 606, endPoint y: 166, distance: 66.0
click at [633, 166] on td "[DATE]" at bounding box center [673, 173] width 81 height 30
drag, startPoint x: 665, startPoint y: 166, endPoint x: 608, endPoint y: 167, distance: 56.9
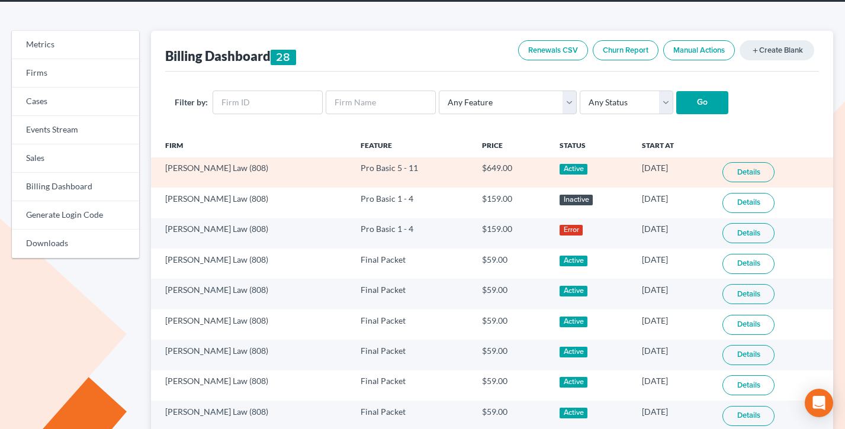
click at [633, 167] on td "[DATE]" at bounding box center [673, 173] width 81 height 30
drag, startPoint x: 485, startPoint y: 173, endPoint x: 436, endPoint y: 168, distance: 48.9
click at [436, 168] on tr "[PERSON_NAME] Law (808) Pro Basic 5 - 11 $649.00 Active [DATE] Details" at bounding box center [492, 173] width 683 height 30
click at [436, 168] on td "Pro Basic 5 - 11" at bounding box center [411, 173] width 121 height 30
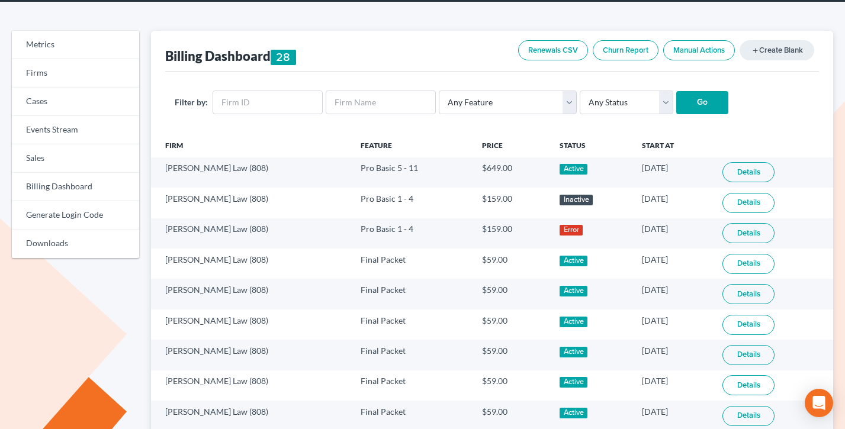
scroll to position [0, 0]
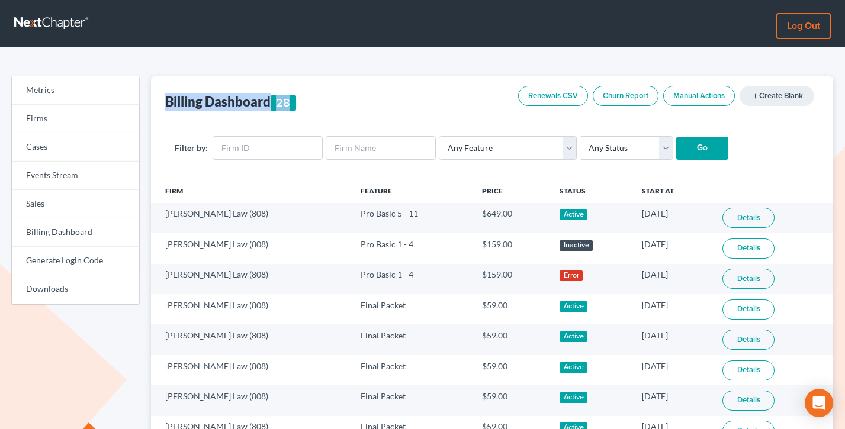
drag, startPoint x: 326, startPoint y: 94, endPoint x: 171, endPoint y: 91, distance: 155.2
click at [171, 91] on div "Billing Dashboard 28 Renewals CSV Churn Report Manual Actions add Create Blank" at bounding box center [492, 96] width 654 height 41
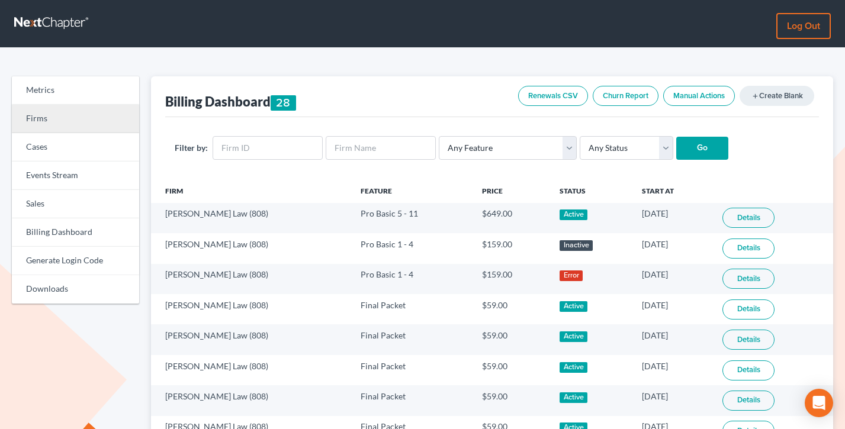
click at [57, 124] on link "Firms" at bounding box center [75, 119] width 127 height 28
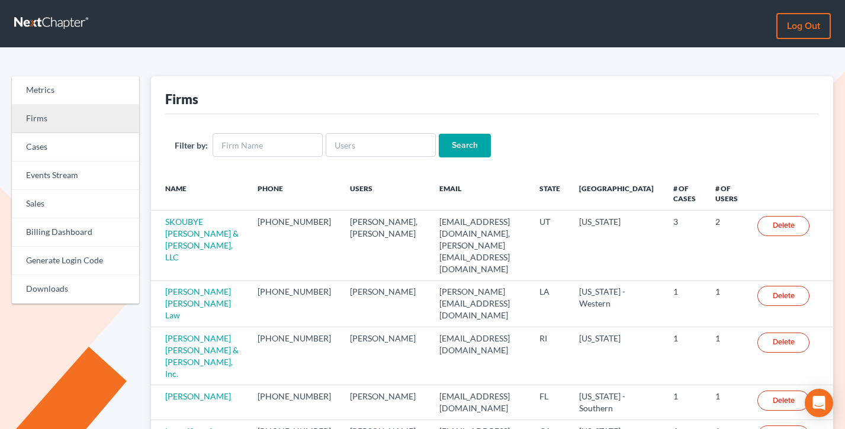
click at [79, 122] on link "Firms" at bounding box center [75, 119] width 127 height 28
drag, startPoint x: 206, startPoint y: 98, endPoint x: 147, endPoint y: 100, distance: 58.7
click at [147, 100] on div "Firms Filter by: Search Name Phone Users Email State Primary District # of Case…" at bounding box center [492, 389] width 695 height 627
click at [211, 108] on div "Firms" at bounding box center [492, 95] width 654 height 38
drag, startPoint x: 208, startPoint y: 102, endPoint x: 165, endPoint y: 97, distance: 43.6
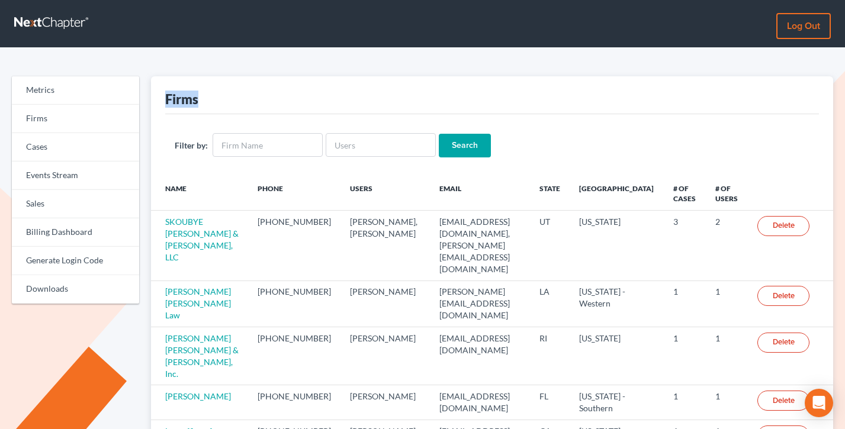
click at [165, 97] on div "Firms" at bounding box center [492, 95] width 654 height 38
click at [165, 97] on div "Firms" at bounding box center [181, 99] width 33 height 17
drag, startPoint x: 198, startPoint y: 98, endPoint x: 155, endPoint y: 97, distance: 42.7
click at [155, 97] on div "Firms Filter by: Search Name Phone Users Email State Primary District # of Case…" at bounding box center [492, 389] width 683 height 627
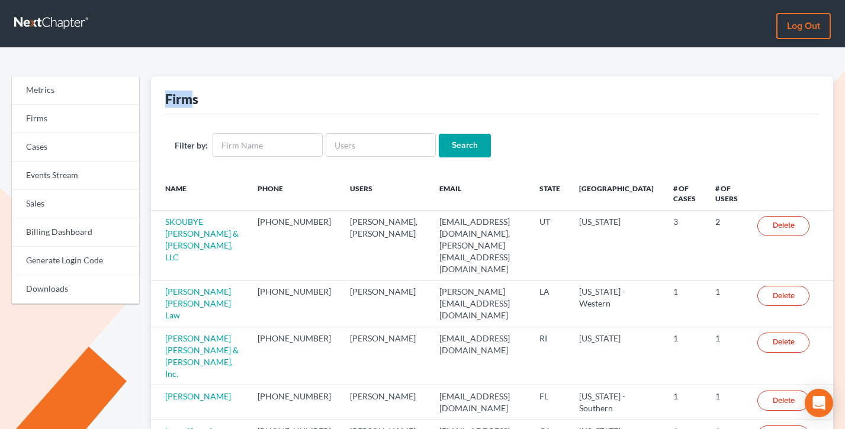
drag, startPoint x: 193, startPoint y: 101, endPoint x: 156, endPoint y: 97, distance: 36.9
click at [156, 97] on div "Firms Filter by: Search Name Phone Users Email State Primary District # of Case…" at bounding box center [492, 389] width 683 height 627
click at [255, 143] on input "text" at bounding box center [268, 145] width 110 height 24
click at [291, 112] on div "Firms" at bounding box center [492, 95] width 654 height 38
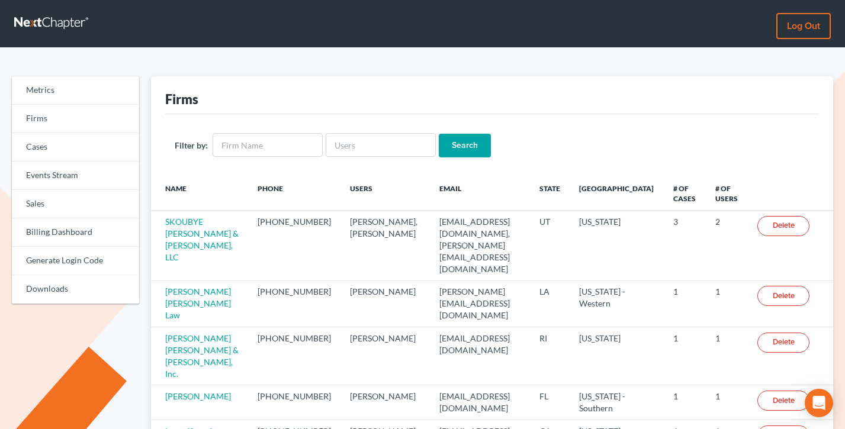
click at [798, 22] on link "Log out" at bounding box center [803, 26] width 54 height 26
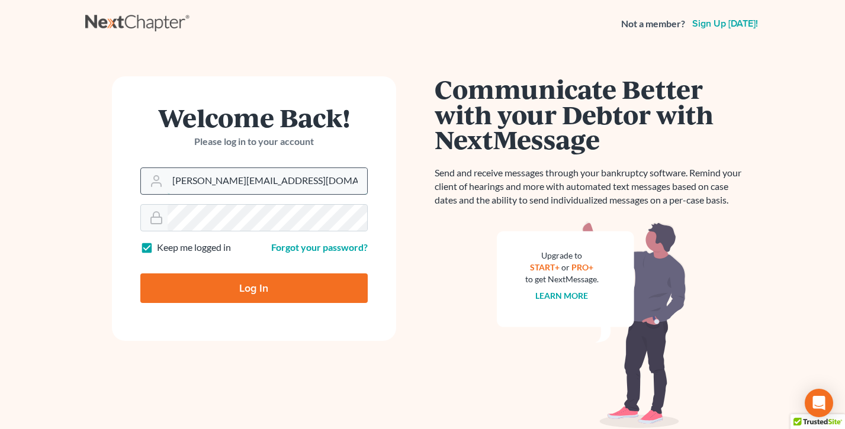
click at [259, 178] on input "[PERSON_NAME][EMAIL_ADDRESS][DOMAIN_NAME]" at bounding box center [268, 181] width 200 height 26
type input "[EMAIL_ADDRESS][DOMAIN_NAME]"
click at [243, 292] on input "Log In" at bounding box center [253, 289] width 227 height 30
type input "Thinking..."
